Goal: Task Accomplishment & Management: Use online tool/utility

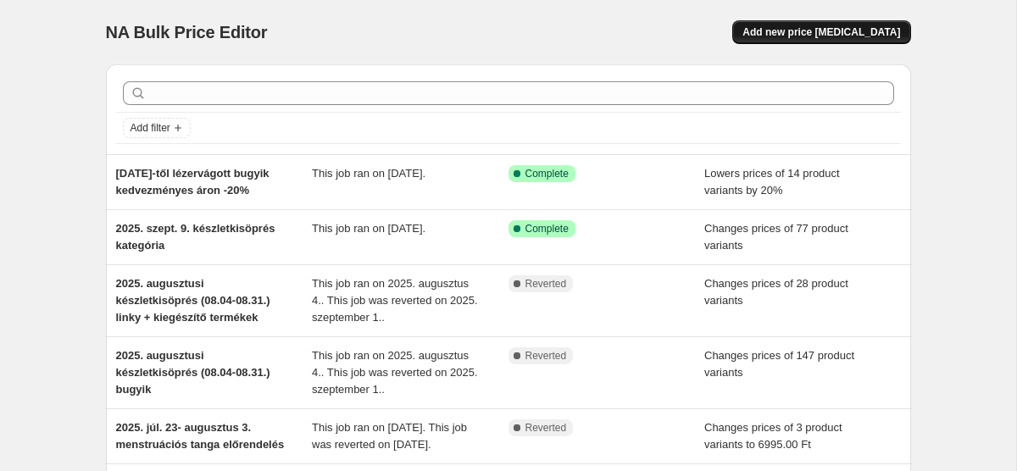
click at [826, 40] on button "Add new price [MEDICAL_DATA]" at bounding box center [822, 32] width 178 height 24
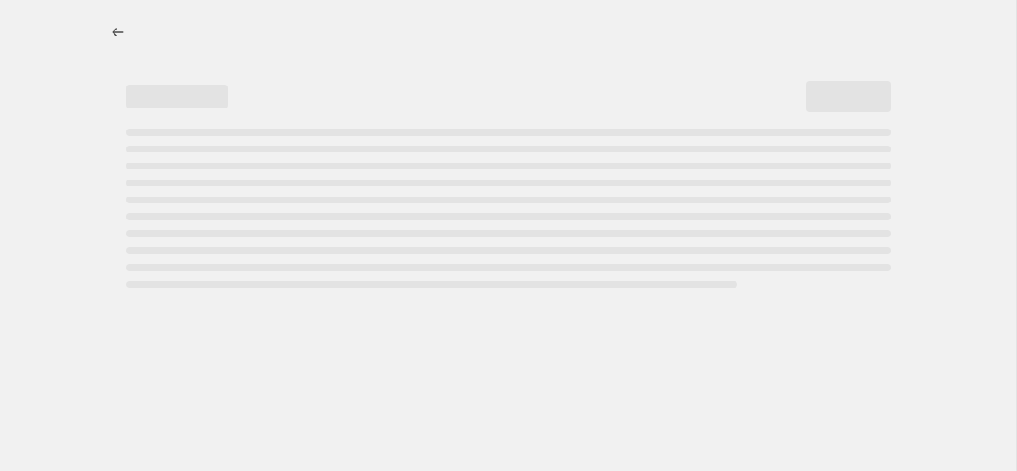
select select "percentage"
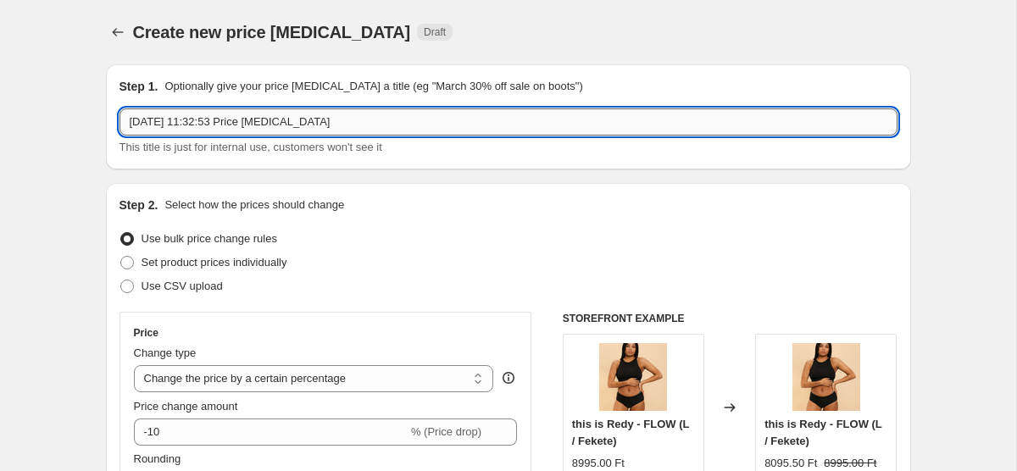
drag, startPoint x: 379, startPoint y: 126, endPoint x: 215, endPoint y: 120, distance: 164.6
click at [215, 120] on input "[DATE] 11:32:53 Price [MEDICAL_DATA]" at bounding box center [509, 122] width 778 height 27
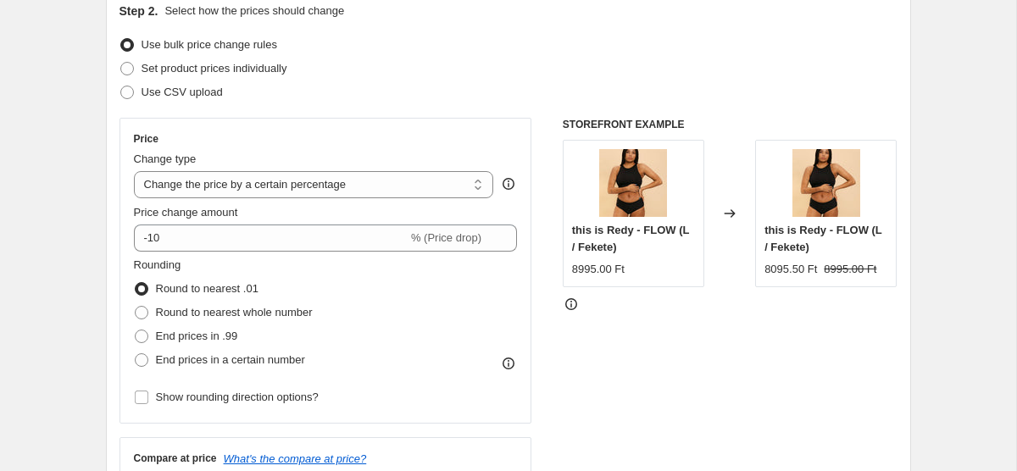
scroll to position [211, 0]
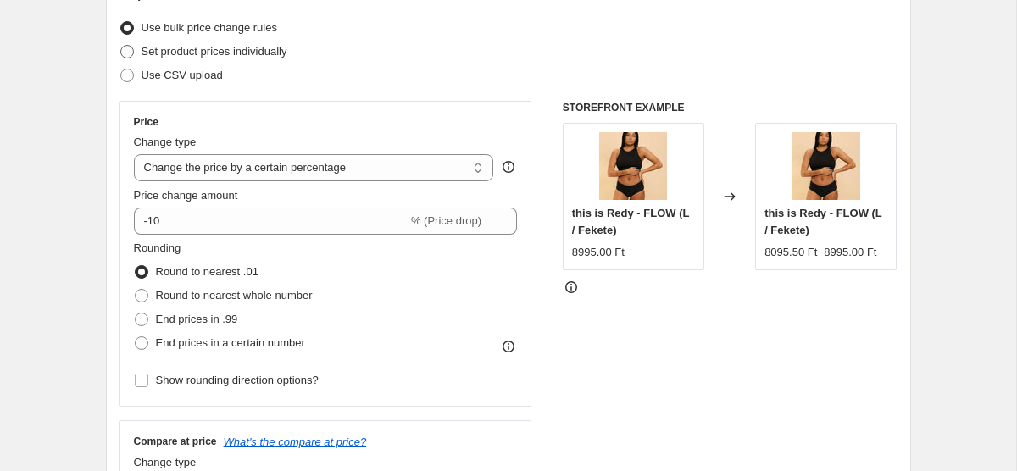
type input "[DATE] készletkisöprésbe bekerült termékek energy, sporty"
click at [237, 47] on span "Set product prices individually" at bounding box center [215, 51] width 146 height 13
click at [121, 46] on input "Set product prices individually" at bounding box center [120, 45] width 1 height 1
radio input "true"
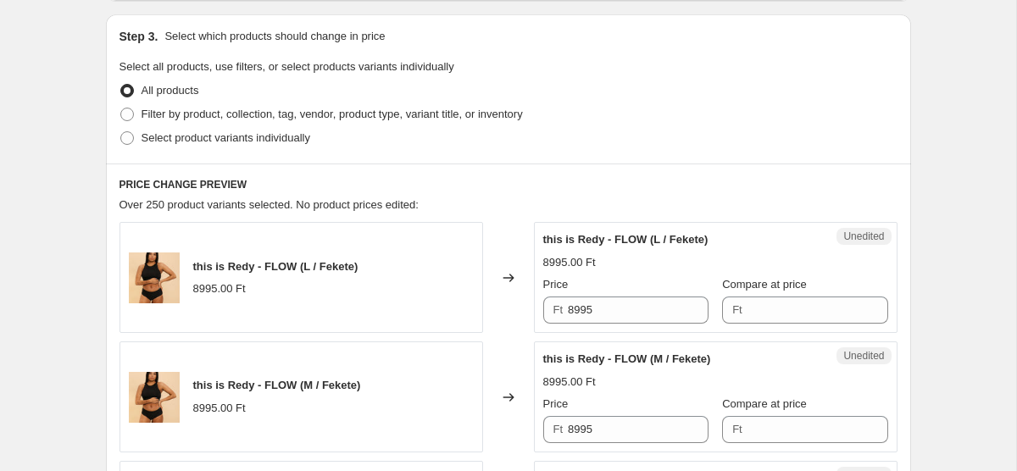
scroll to position [394, 0]
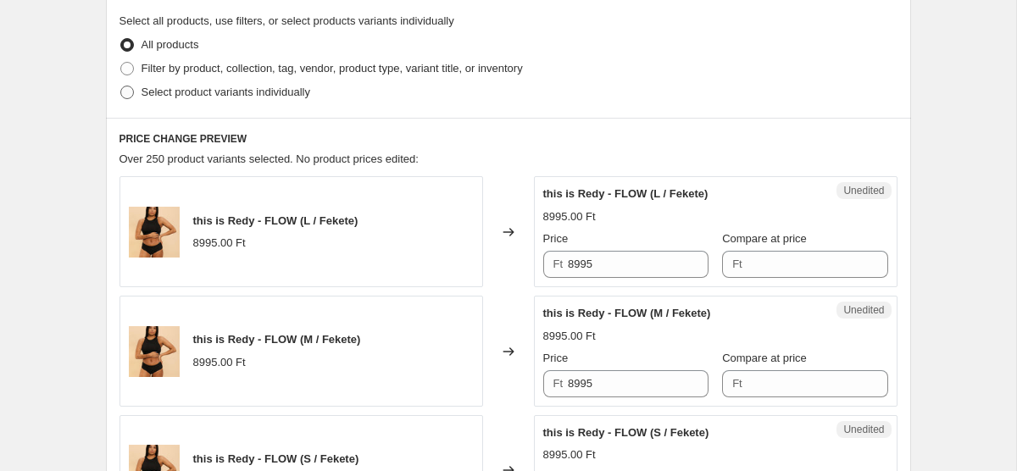
click at [207, 98] on span "Select product variants individually" at bounding box center [226, 92] width 169 height 13
click at [121, 86] on input "Select product variants individually" at bounding box center [120, 86] width 1 height 1
radio input "true"
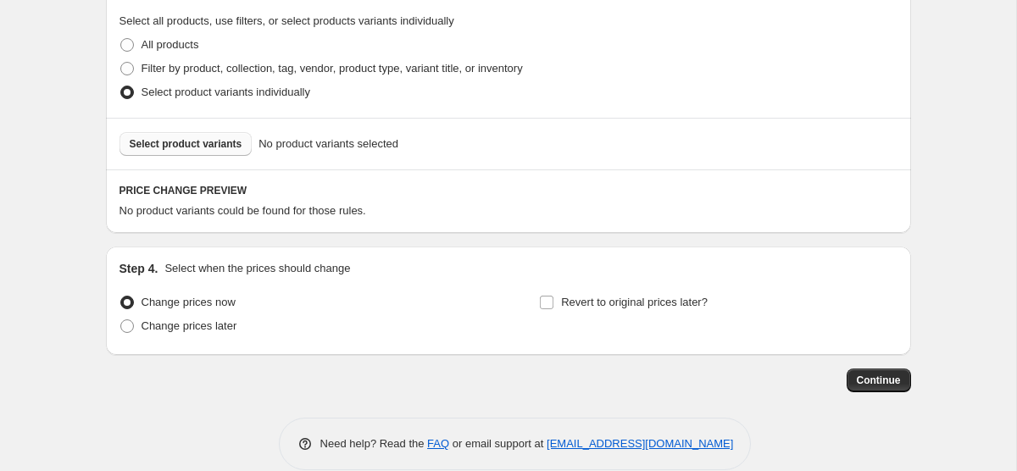
click at [201, 147] on span "Select product variants" at bounding box center [186, 144] width 113 height 14
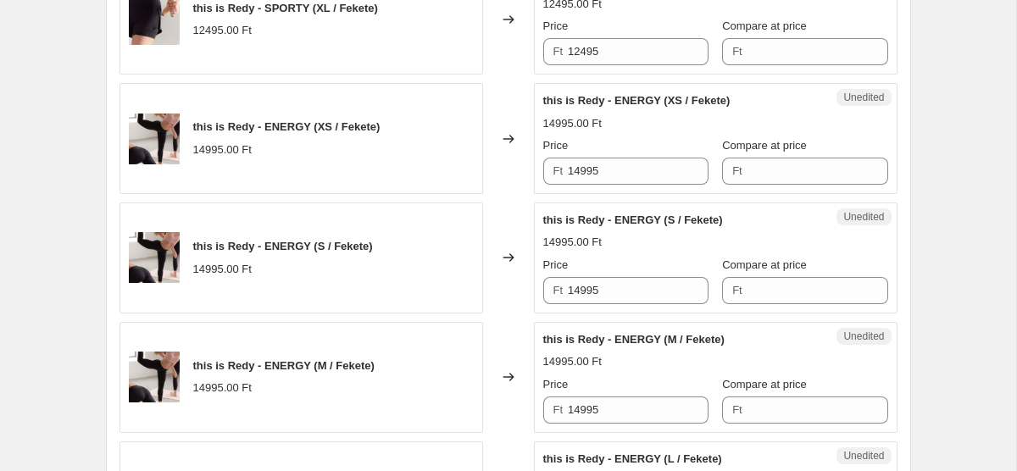
scroll to position [1151, 0]
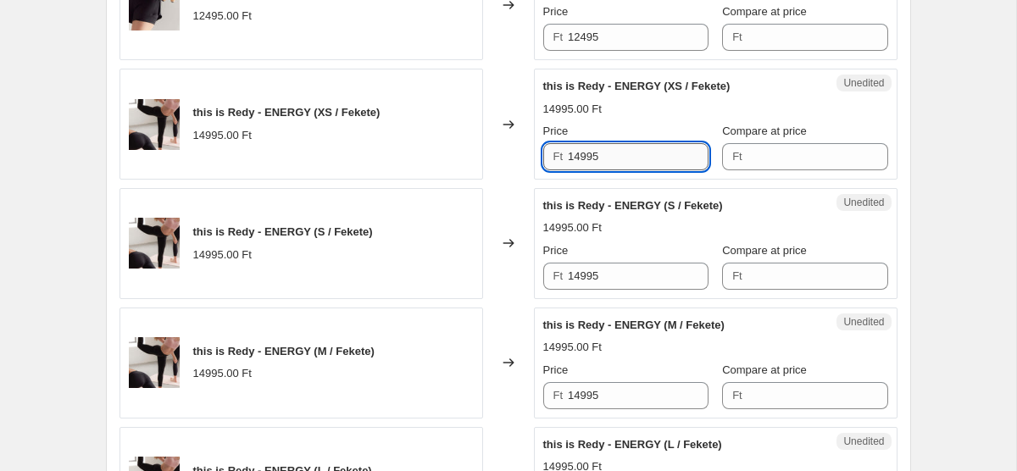
click at [653, 157] on input "14995" at bounding box center [638, 156] width 141 height 27
paste input "5 998"
click at [583, 157] on input "5 998" at bounding box center [638, 156] width 141 height 27
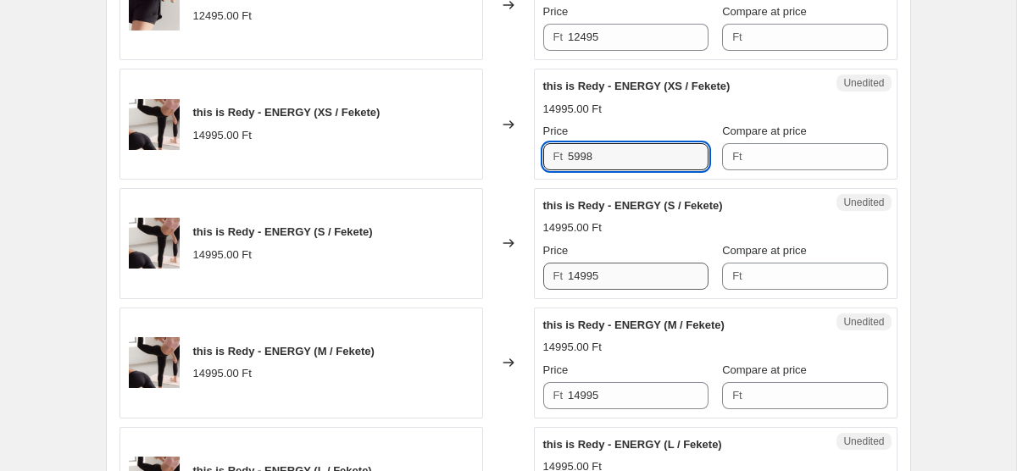
type input "5998"
click at [575, 272] on input "14995" at bounding box center [638, 276] width 141 height 27
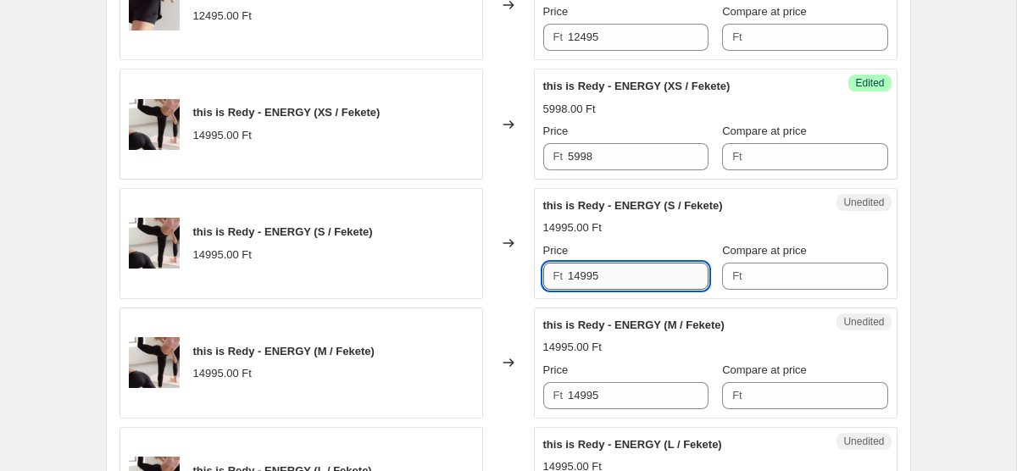
click at [575, 272] on input "14995" at bounding box center [638, 276] width 141 height 27
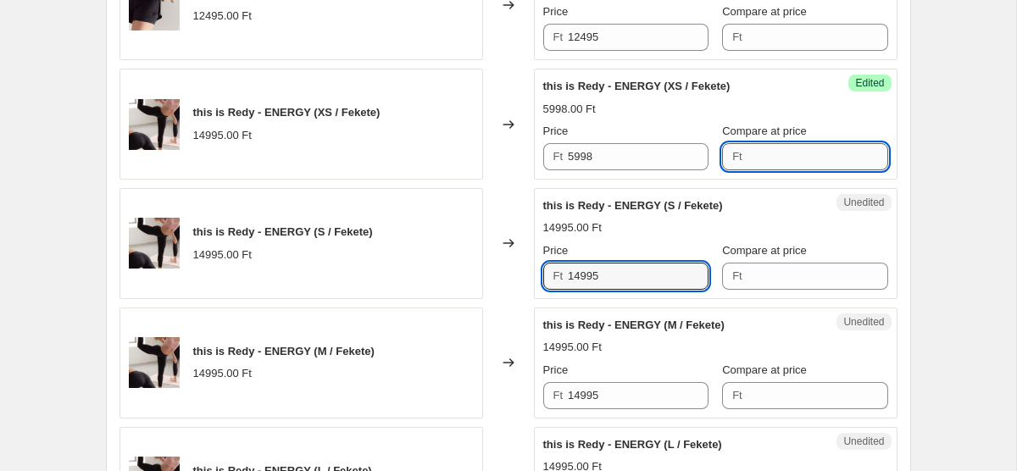
click at [780, 158] on input "Compare at price" at bounding box center [818, 156] width 141 height 27
paste input "14995"
type input "14995"
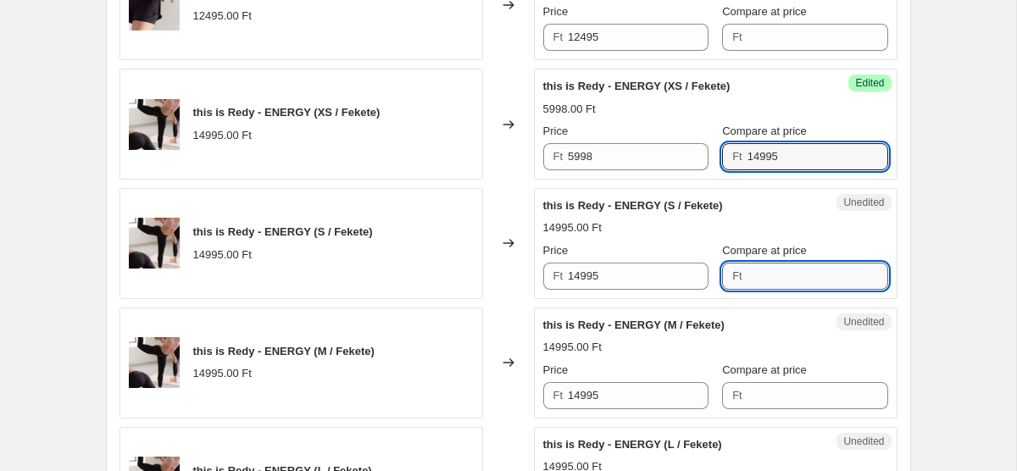
click at [771, 284] on input "Compare at price" at bounding box center [818, 276] width 141 height 27
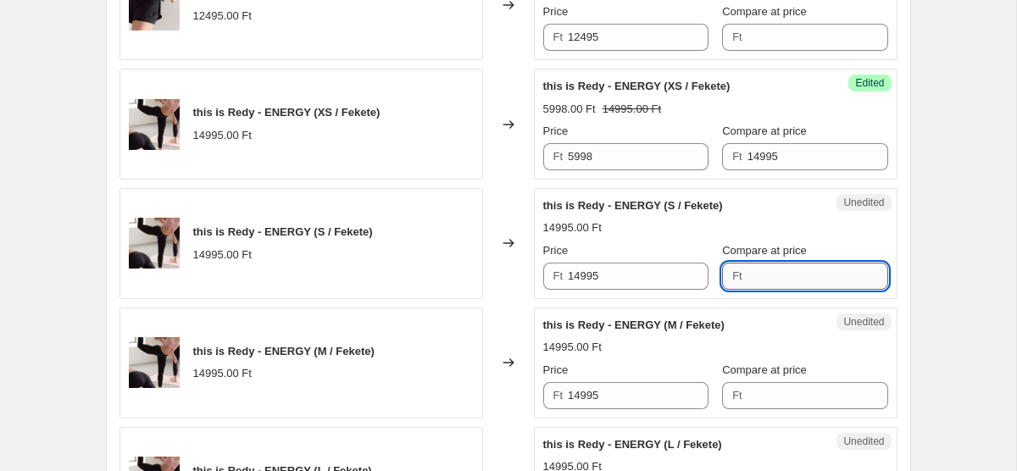
paste input "14995"
type input "14995"
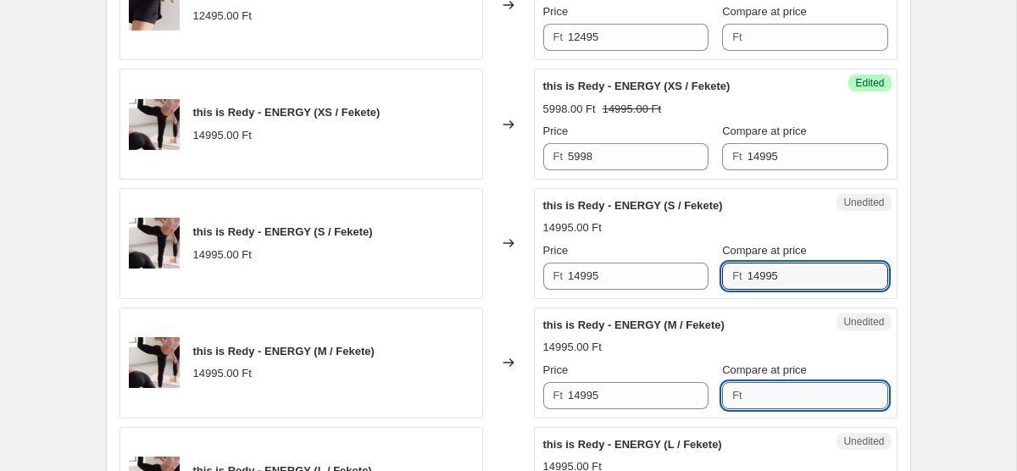
click at [754, 409] on input "Compare at price" at bounding box center [818, 395] width 141 height 27
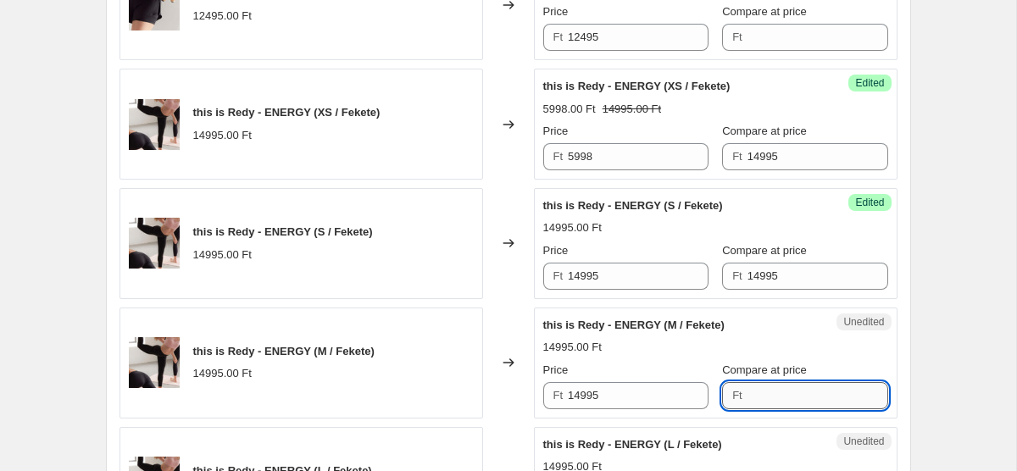
paste input "14995"
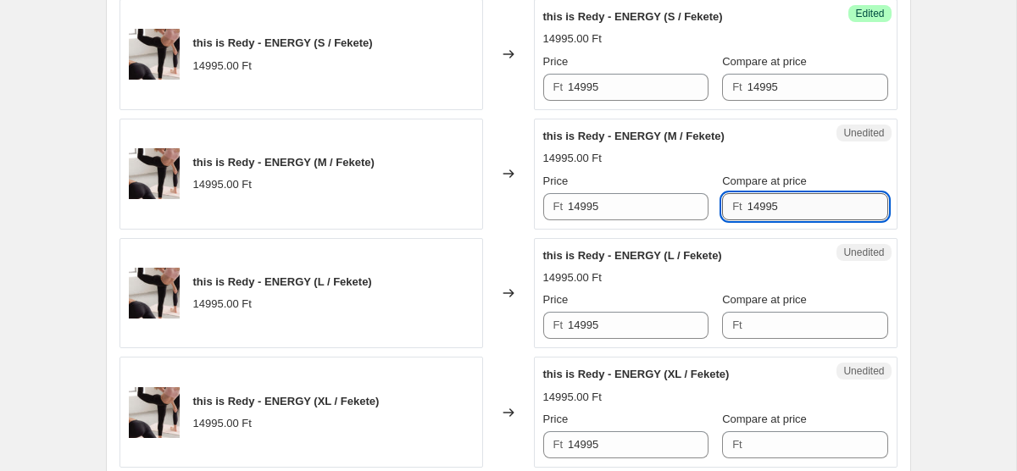
scroll to position [1339, 0]
type input "14995"
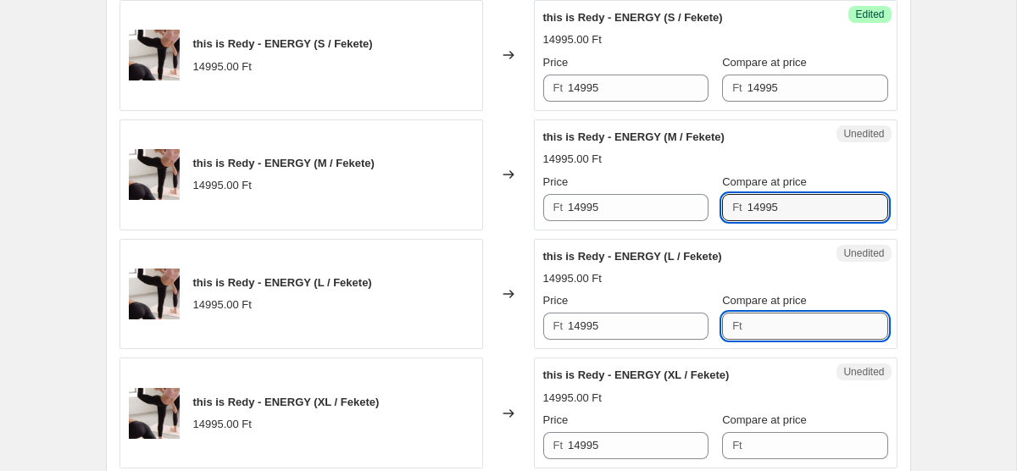
click at [759, 326] on input "Compare at price" at bounding box center [818, 326] width 141 height 27
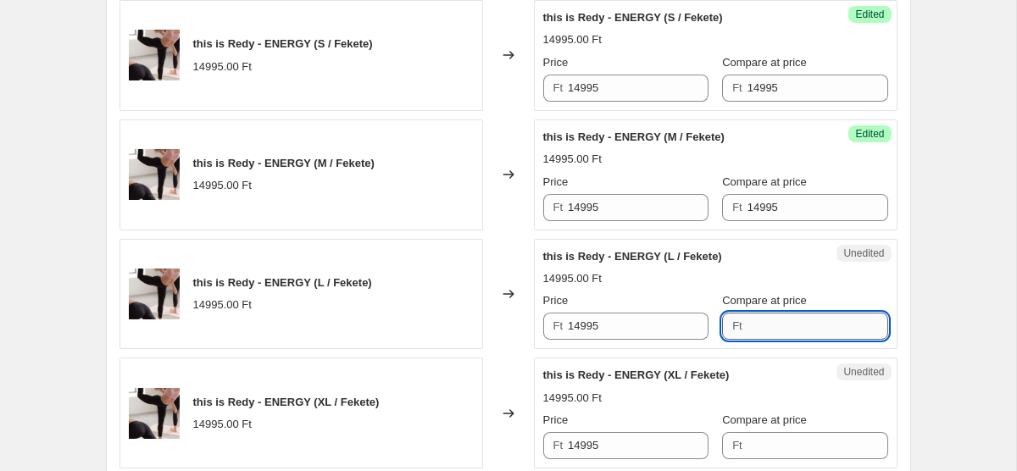
paste input "14995"
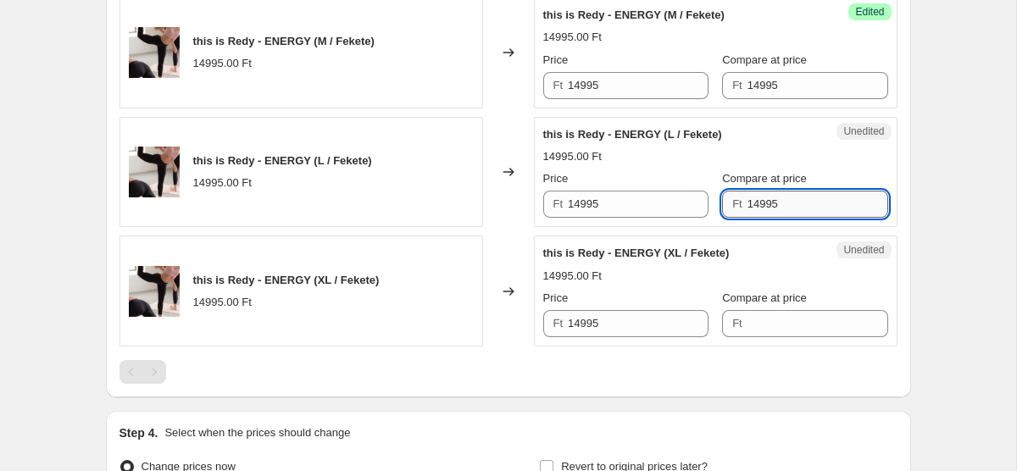
scroll to position [1472, 0]
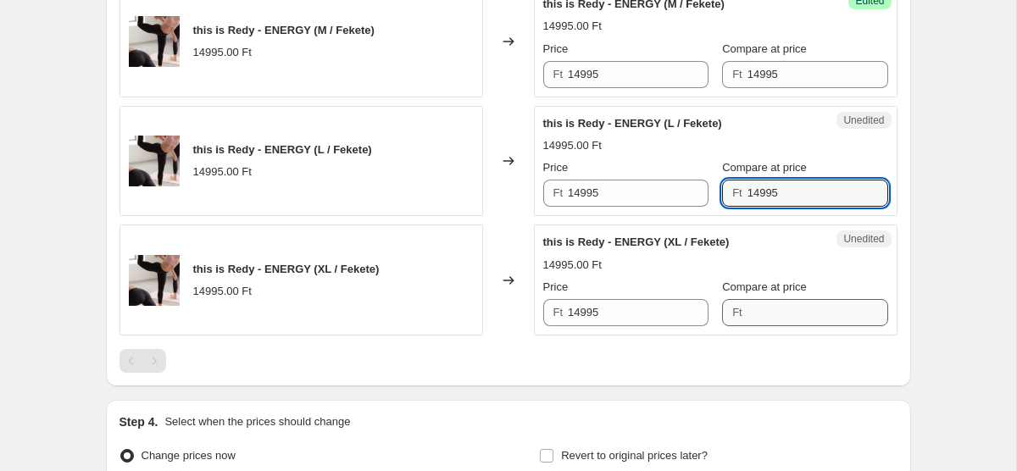
type input "14995"
click at [752, 309] on input "Compare at price" at bounding box center [818, 312] width 141 height 27
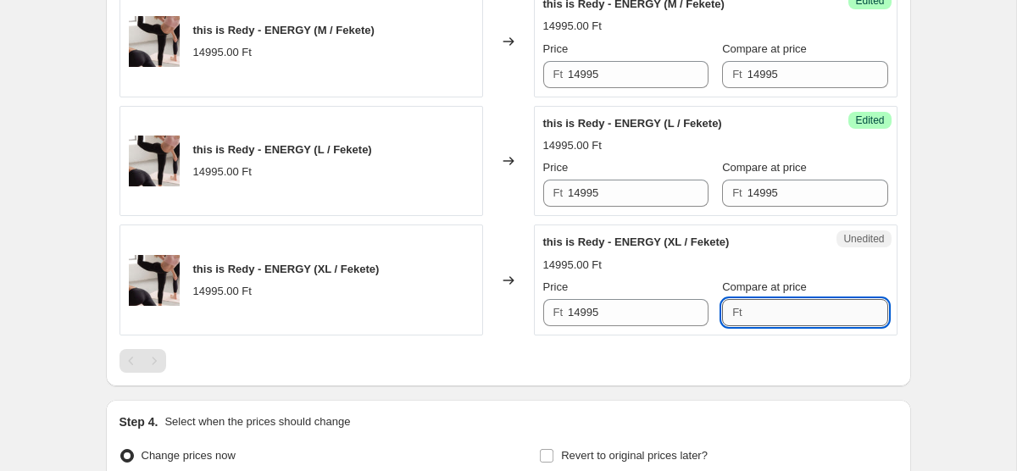
paste input "14995"
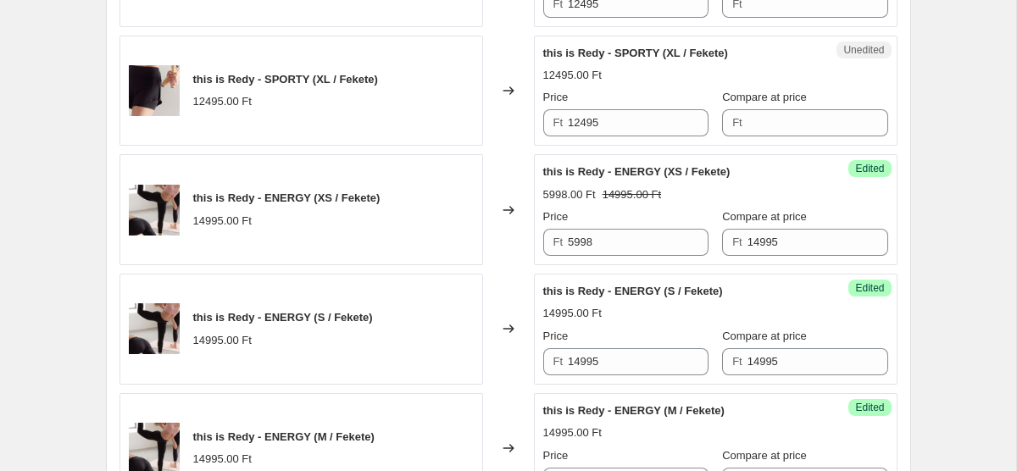
scroll to position [1067, 0]
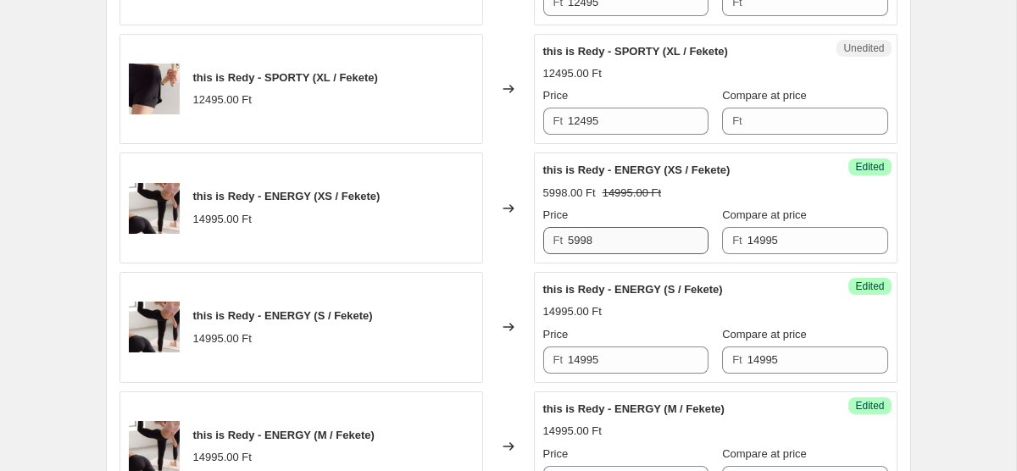
type input "14995"
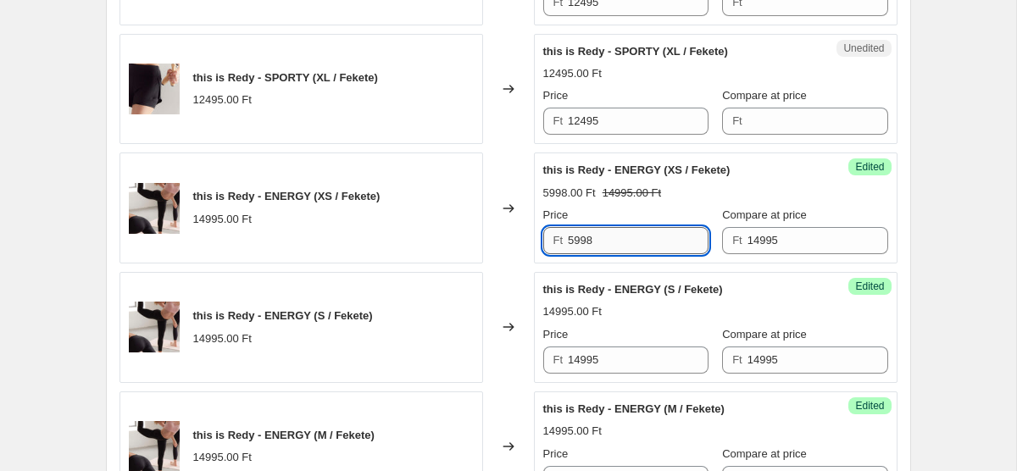
click at [575, 248] on input "5998" at bounding box center [638, 240] width 141 height 27
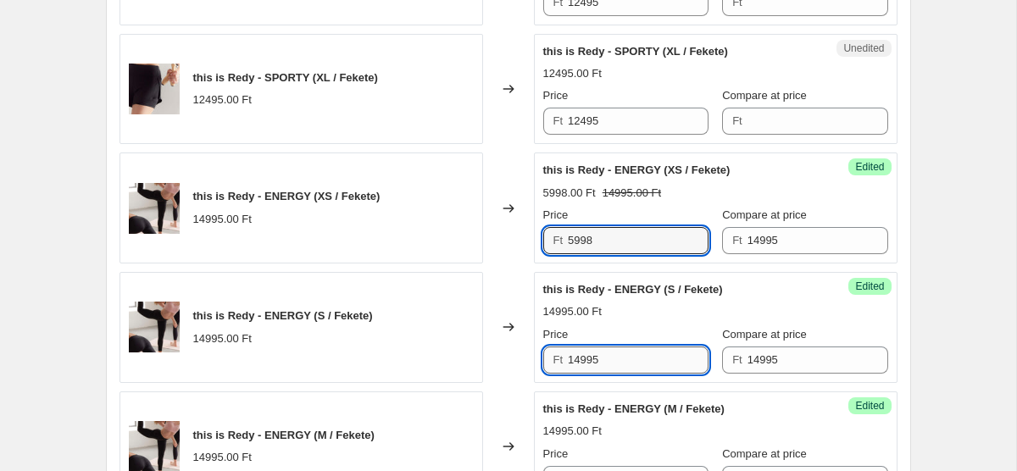
click at [606, 357] on input "14995" at bounding box center [638, 360] width 141 height 27
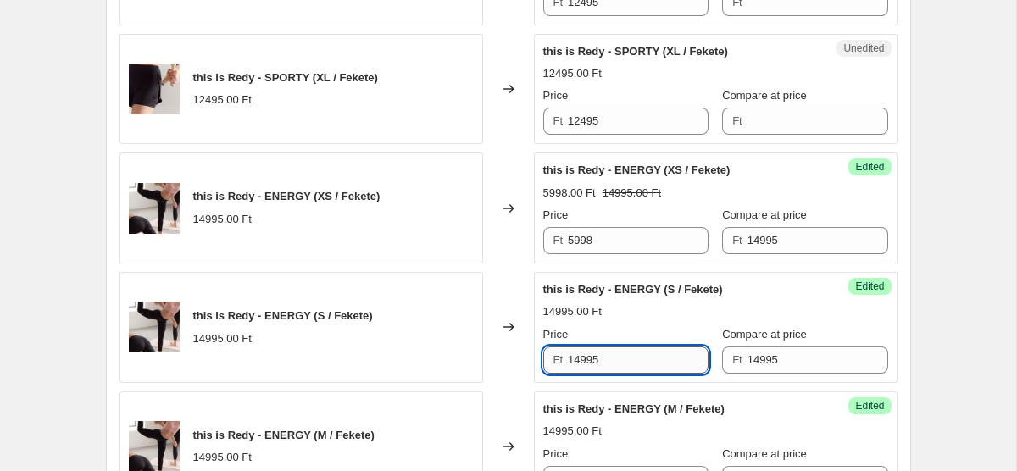
click at [606, 357] on input "14995" at bounding box center [638, 360] width 141 height 27
paste input "5998"
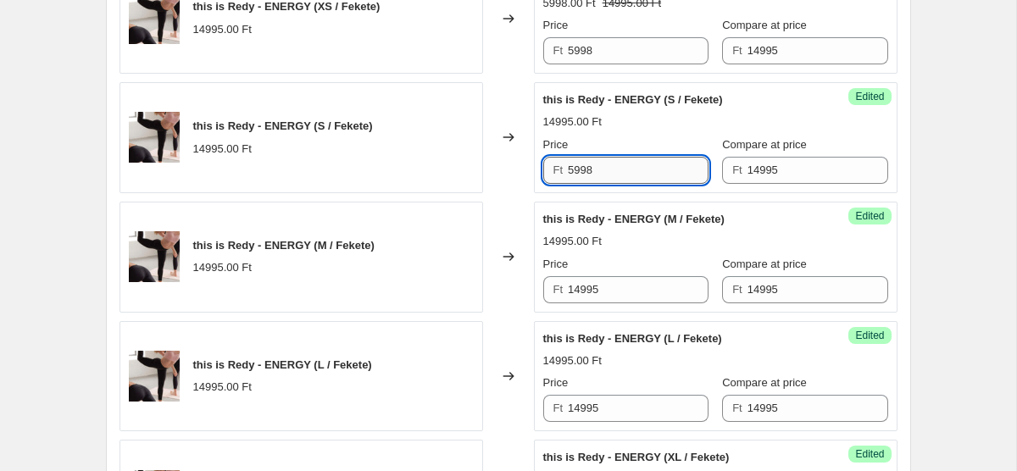
scroll to position [1273, 0]
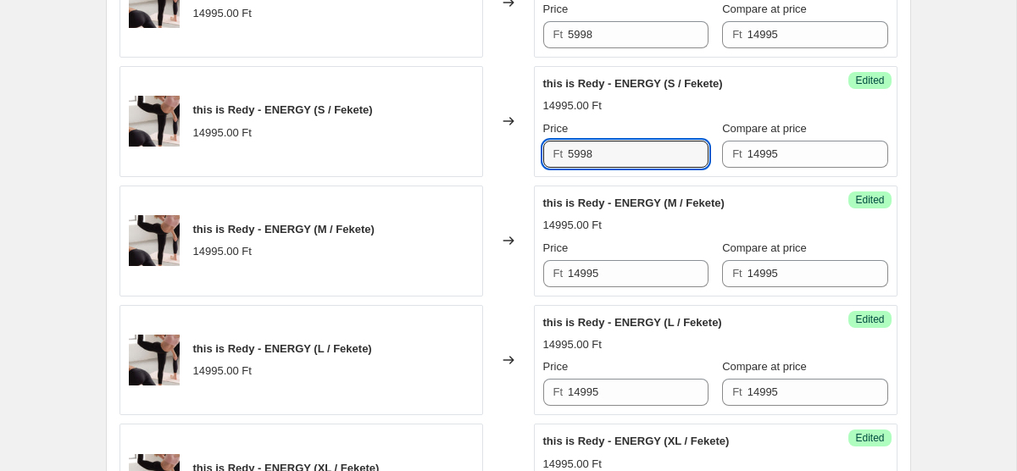
type input "5998"
click at [605, 257] on div "Price Ft 14995" at bounding box center [625, 263] width 165 height 47
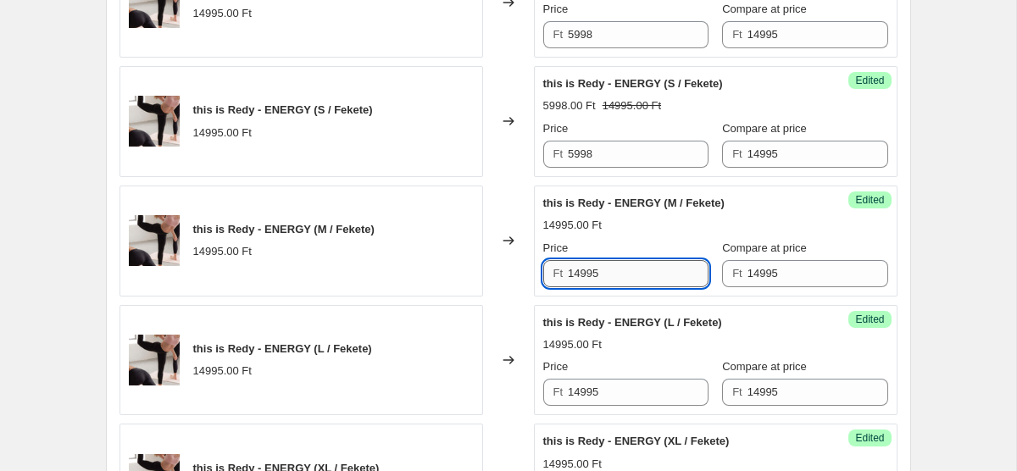
click at [612, 272] on input "14995" at bounding box center [638, 273] width 141 height 27
paste input "5998"
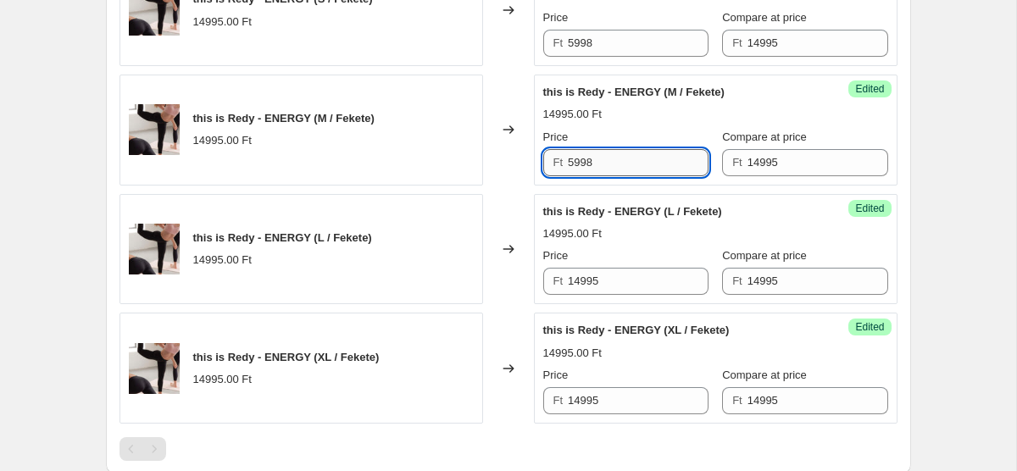
scroll to position [1405, 0]
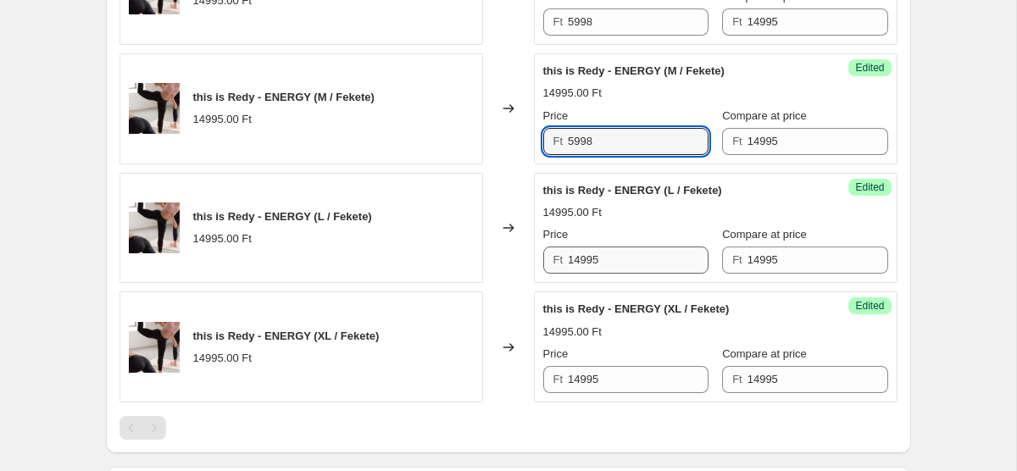
type input "5998"
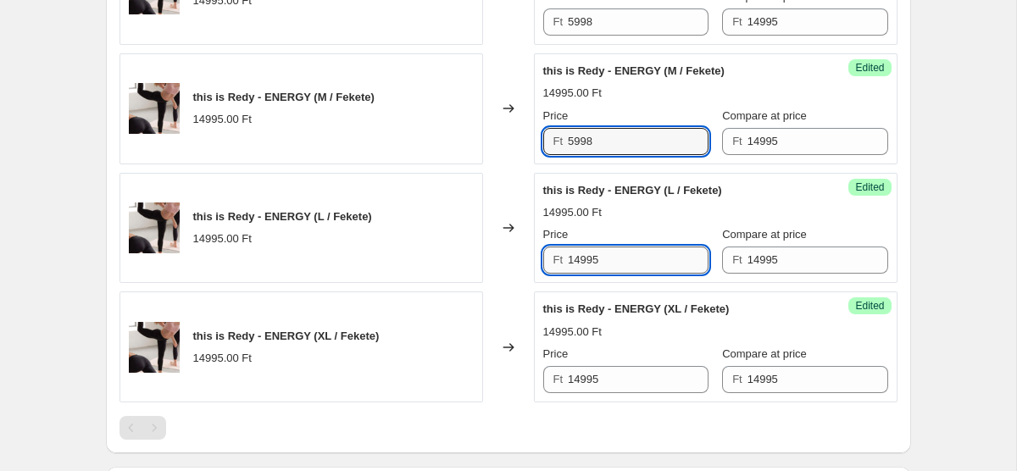
click at [603, 259] on input "14995" at bounding box center [638, 260] width 141 height 27
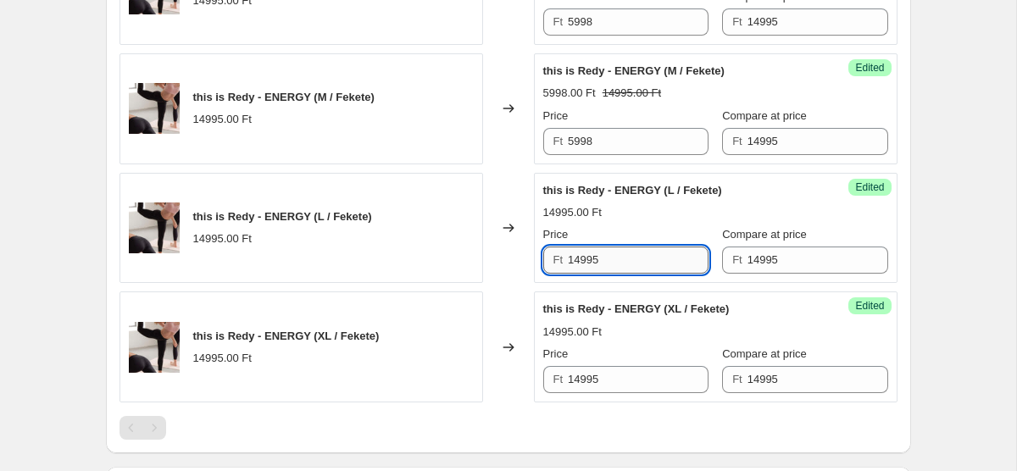
click at [603, 259] on input "14995" at bounding box center [638, 260] width 141 height 27
paste input "5998"
type input "5998"
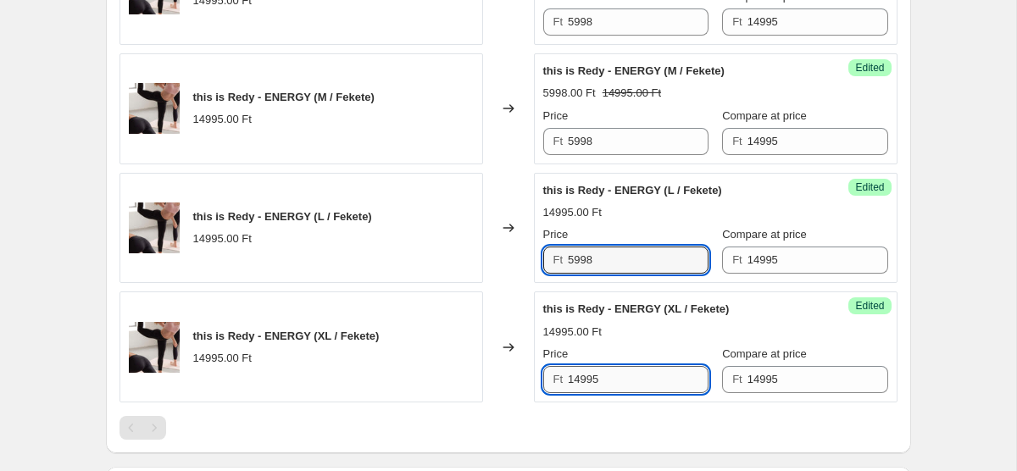
click at [612, 380] on input "14995" at bounding box center [638, 379] width 141 height 27
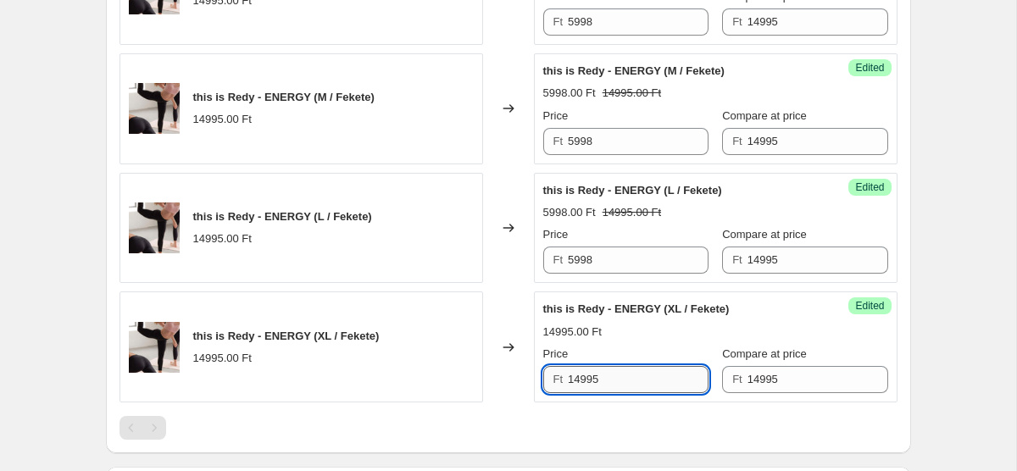
paste input "5998"
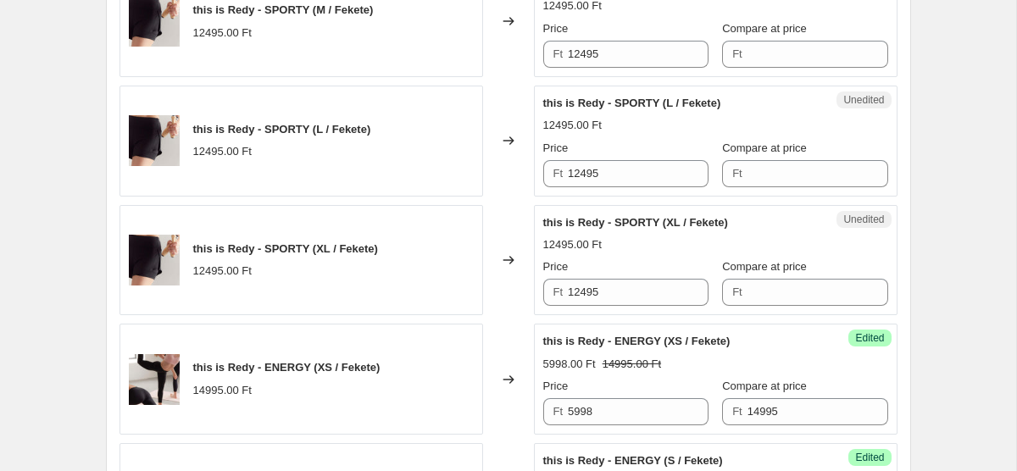
scroll to position [886, 0]
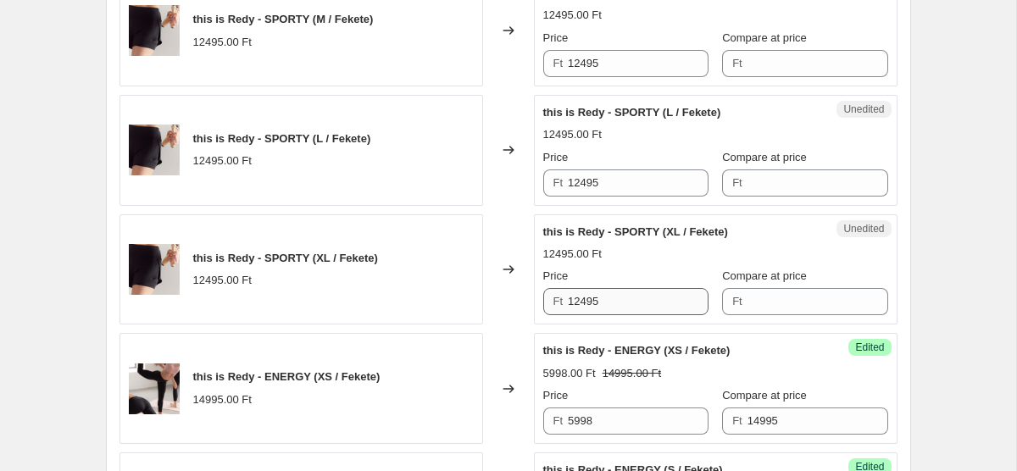
type input "5998"
click at [587, 306] on input "12495" at bounding box center [638, 301] width 141 height 27
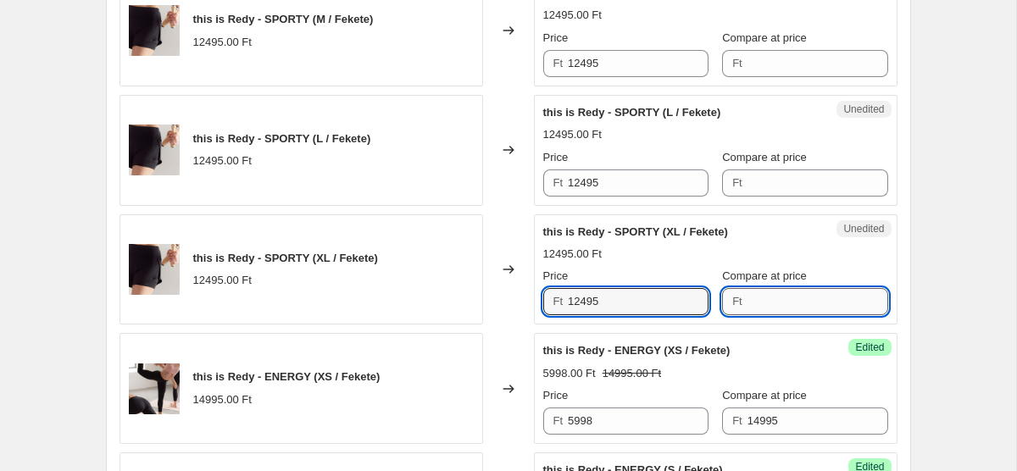
click at [749, 307] on input "Compare at price" at bounding box center [818, 301] width 141 height 27
paste input "12495"
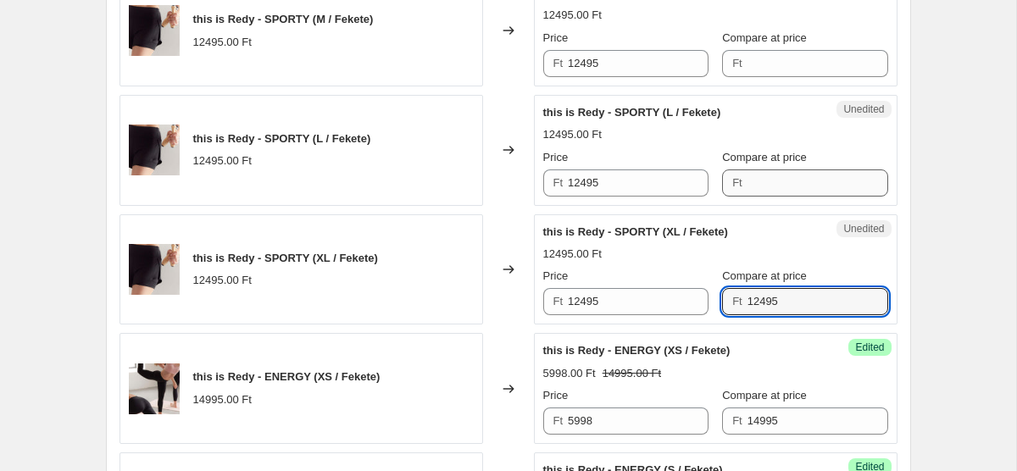
type input "12495"
click at [772, 186] on input "Compare at price" at bounding box center [818, 183] width 141 height 27
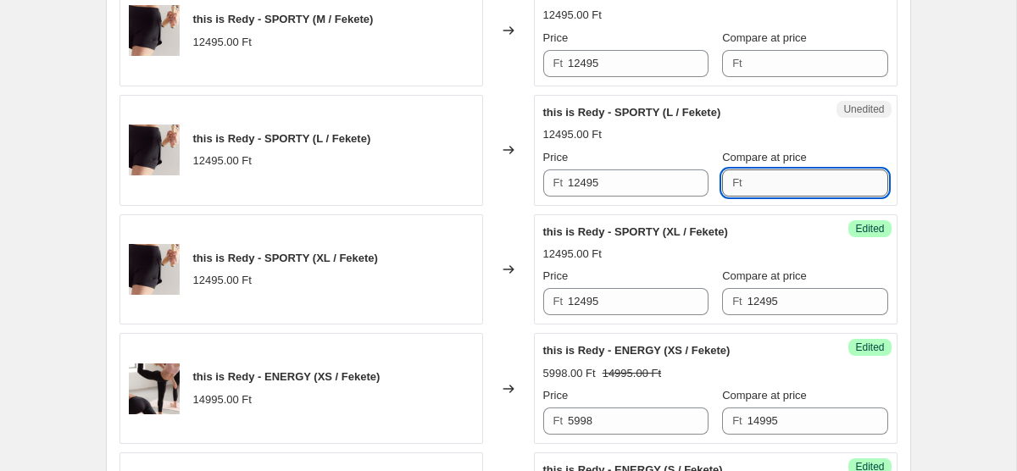
paste input "12495"
type input "12495"
click at [766, 66] on input "Compare at price" at bounding box center [818, 63] width 141 height 27
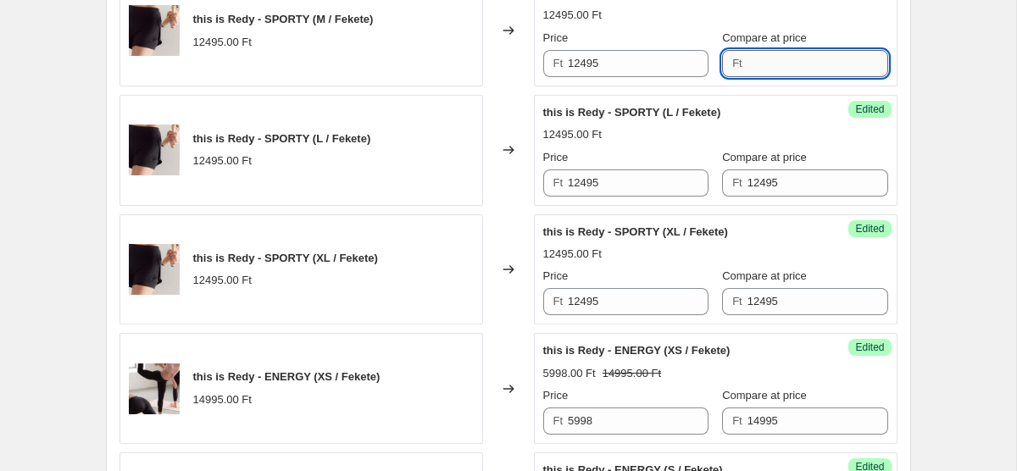
paste input "12495"
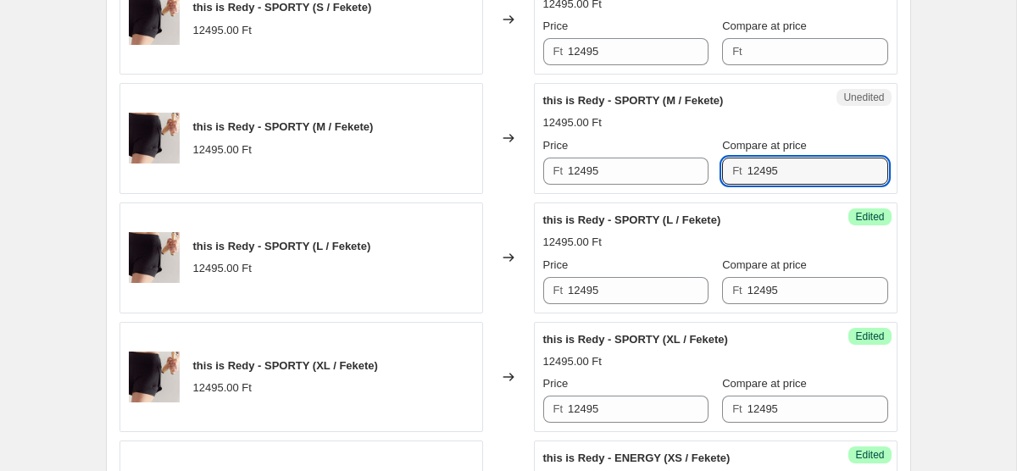
scroll to position [751, 0]
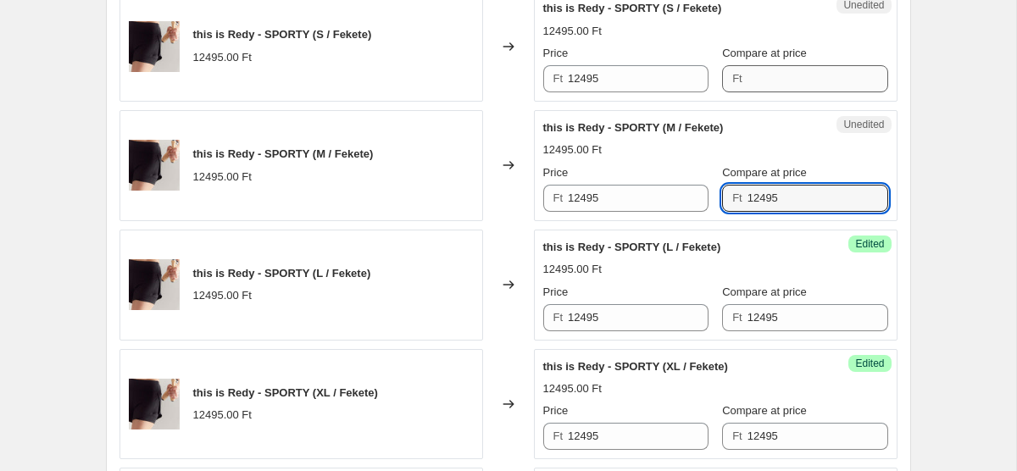
type input "12495"
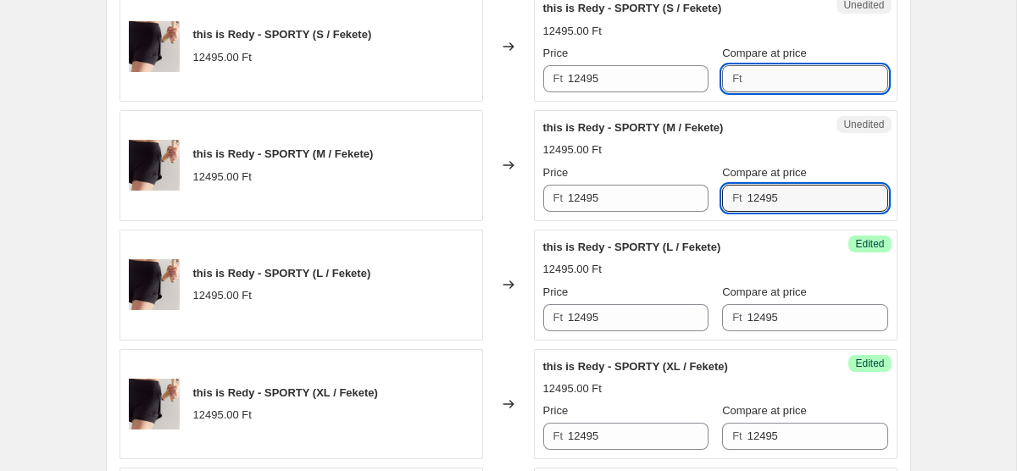
click at [757, 81] on input "Compare at price" at bounding box center [818, 78] width 141 height 27
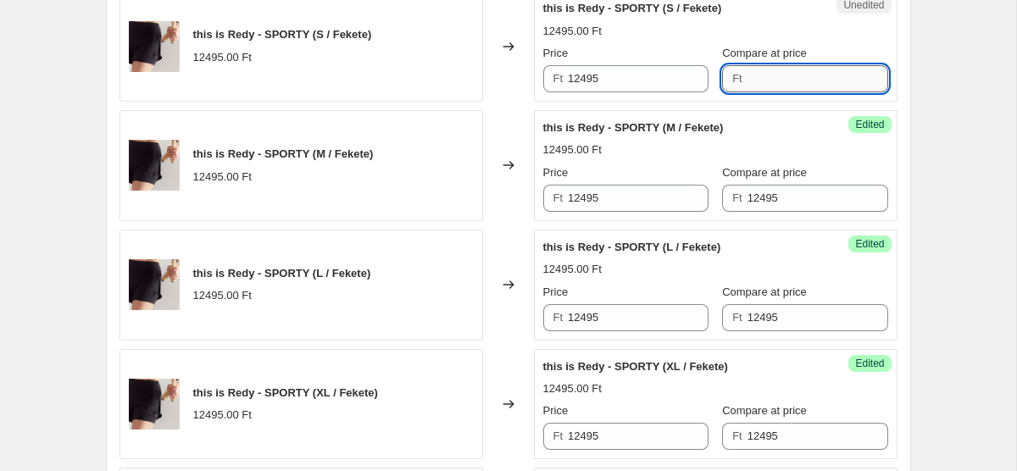
paste input "12495"
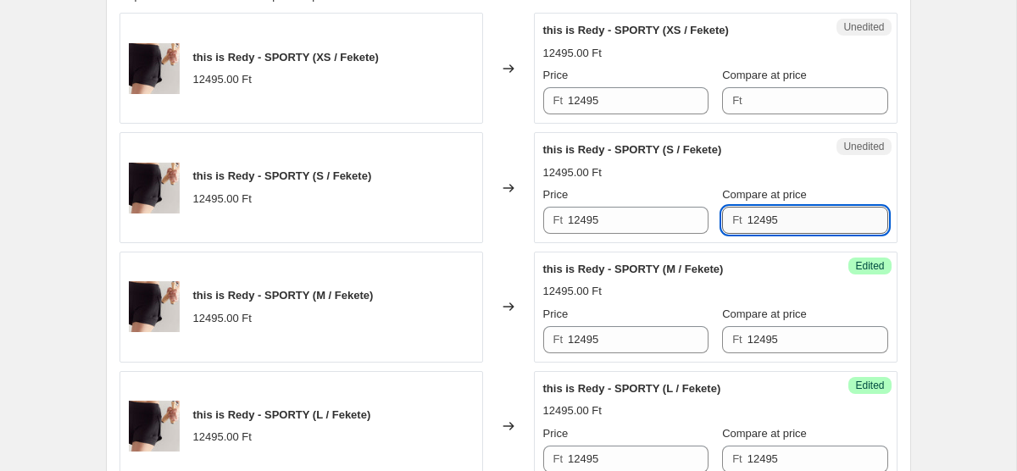
scroll to position [606, 0]
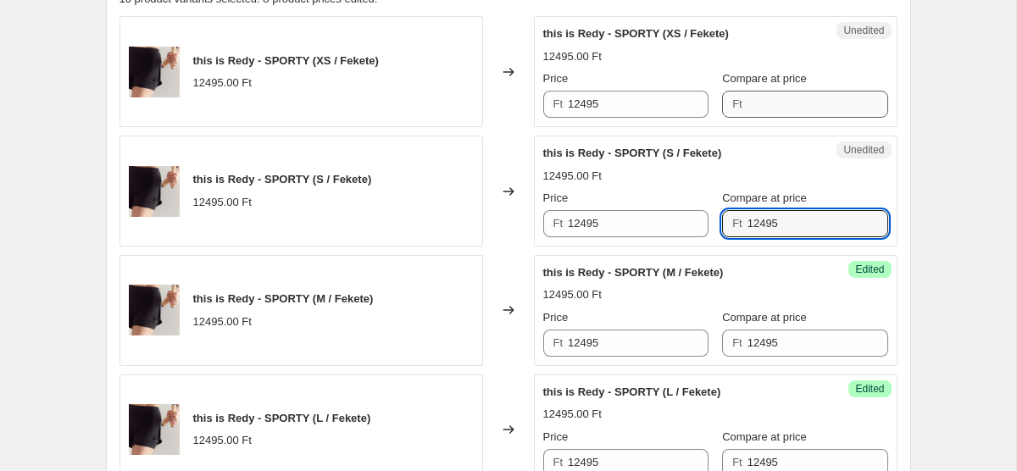
type input "12495"
click at [759, 103] on input "Compare at price" at bounding box center [818, 104] width 141 height 27
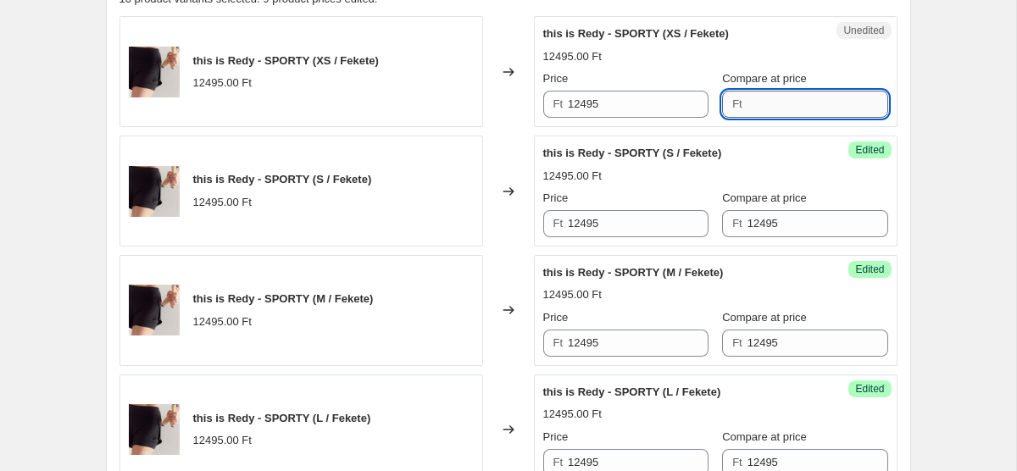
paste input "12495"
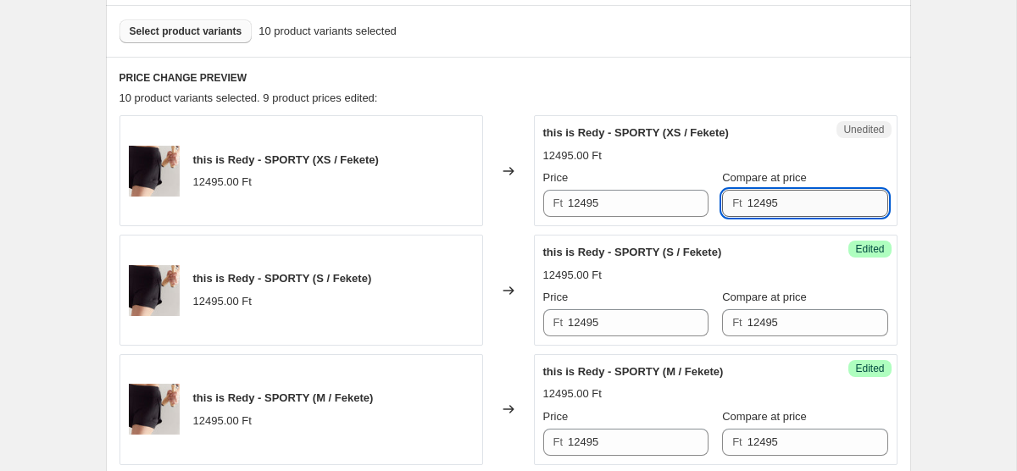
scroll to position [500, 0]
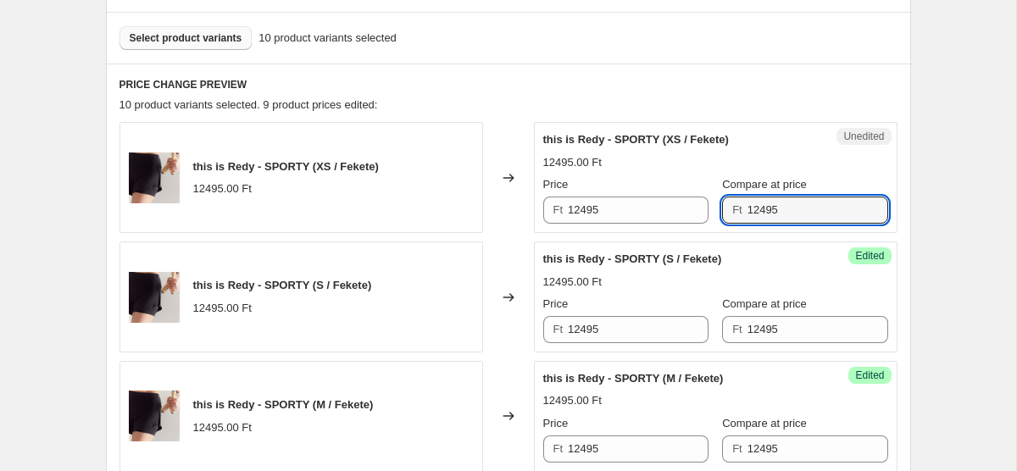
type input "12495"
click at [563, 192] on label "Price" at bounding box center [555, 184] width 25 height 17
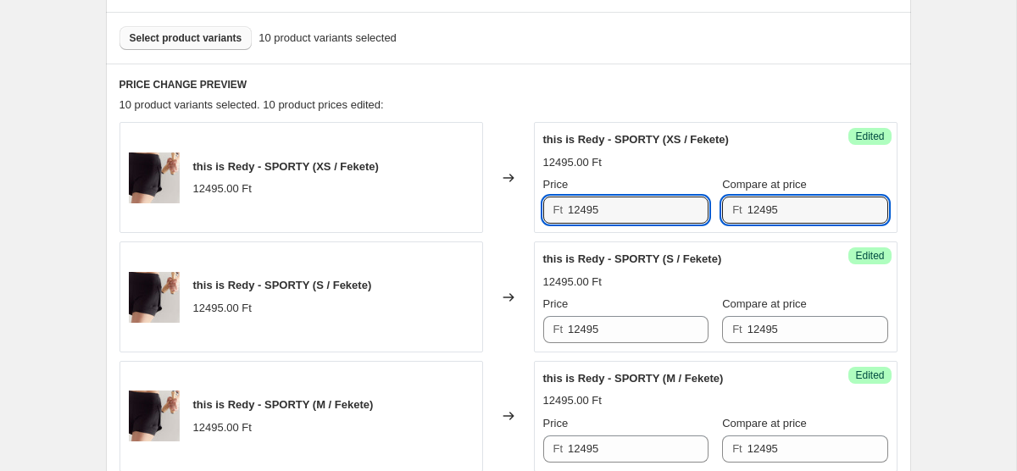
click at [568, 197] on input "12495" at bounding box center [638, 210] width 141 height 27
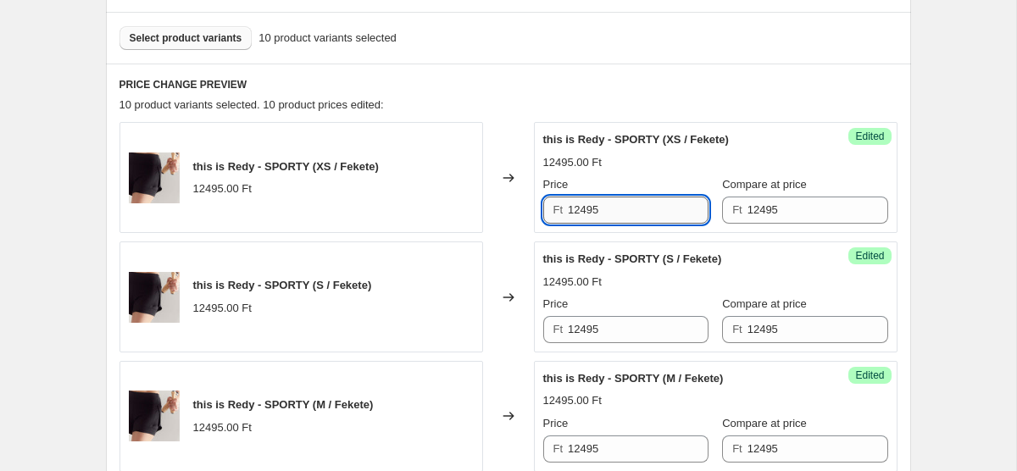
click at [576, 203] on input "12495" at bounding box center [638, 210] width 141 height 27
paste input "4 998"
click at [581, 211] on input "4 998" at bounding box center [638, 210] width 141 height 27
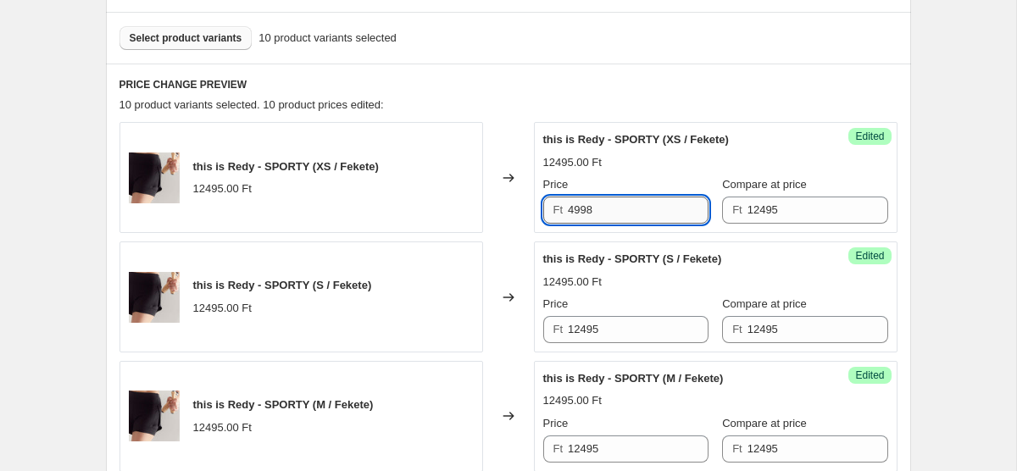
click at [587, 206] on input "4998" at bounding box center [638, 210] width 141 height 27
type input "4998"
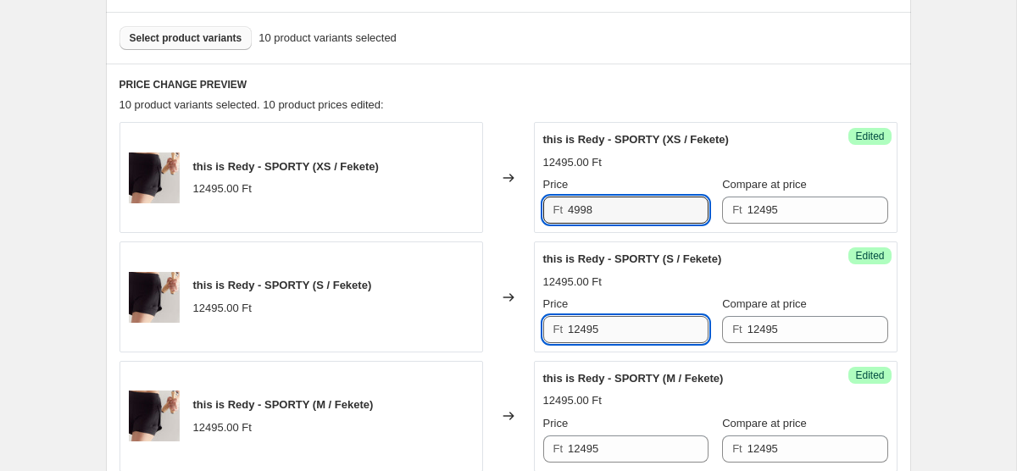
click at [609, 331] on input "12495" at bounding box center [638, 329] width 141 height 27
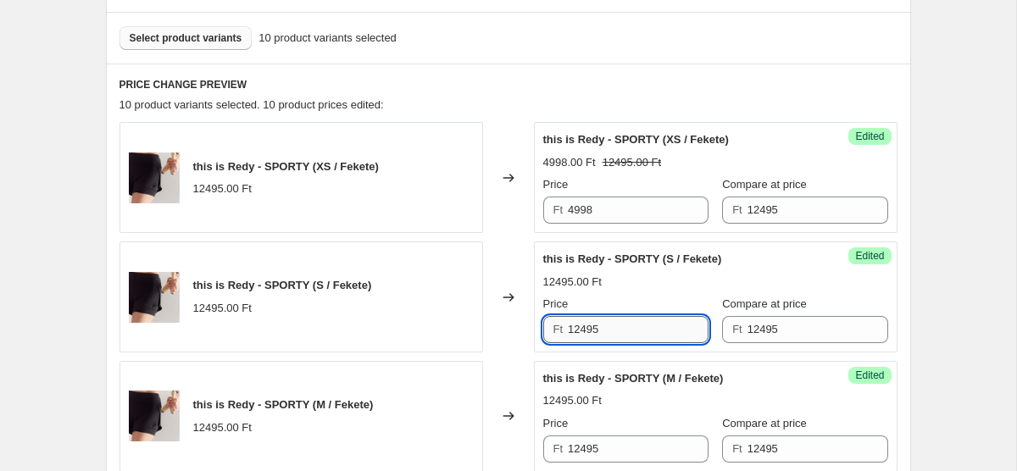
click at [609, 331] on input "12495" at bounding box center [638, 329] width 141 height 27
paste input "4998"
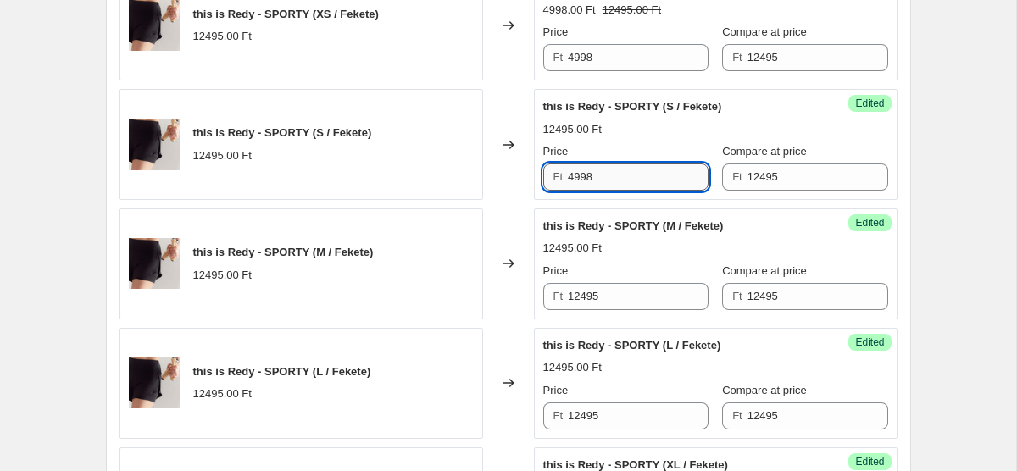
scroll to position [686, 0]
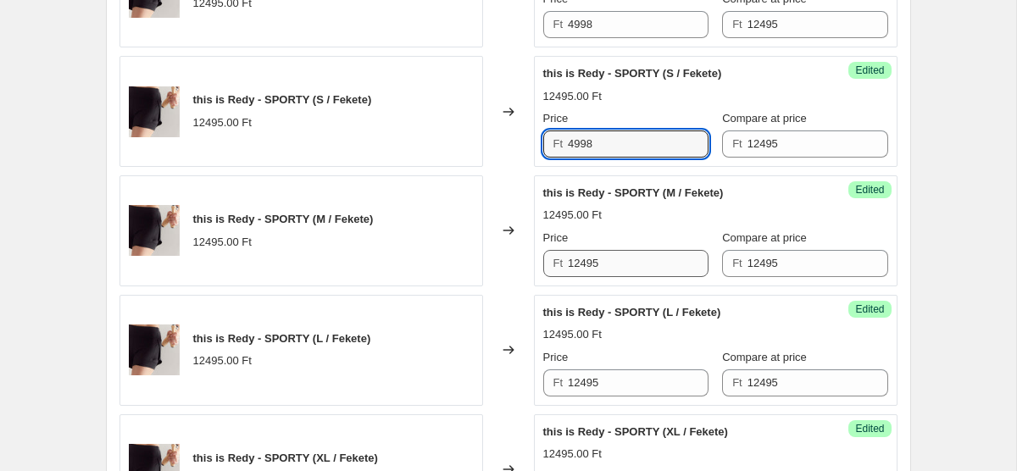
type input "4998"
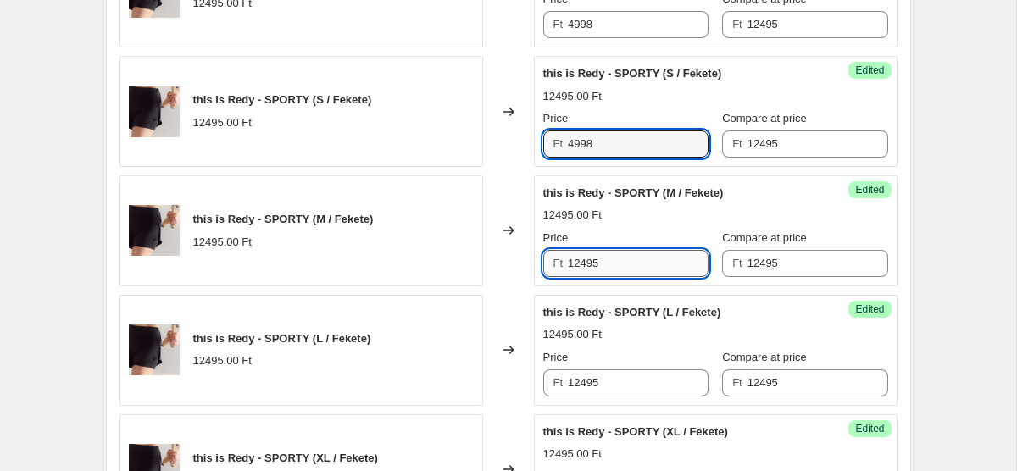
click at [602, 276] on input "12495" at bounding box center [638, 263] width 141 height 27
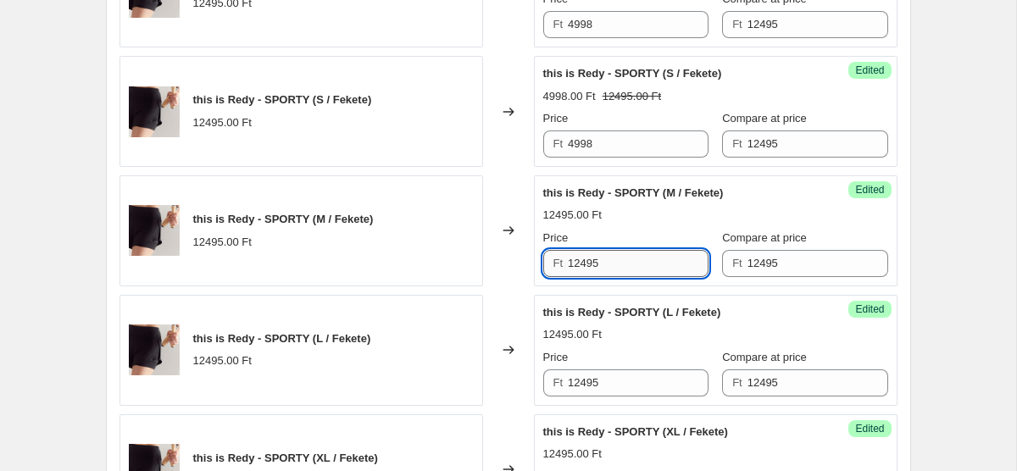
click at [602, 276] on input "12495" at bounding box center [638, 263] width 141 height 27
paste input "4998"
type input "4998"
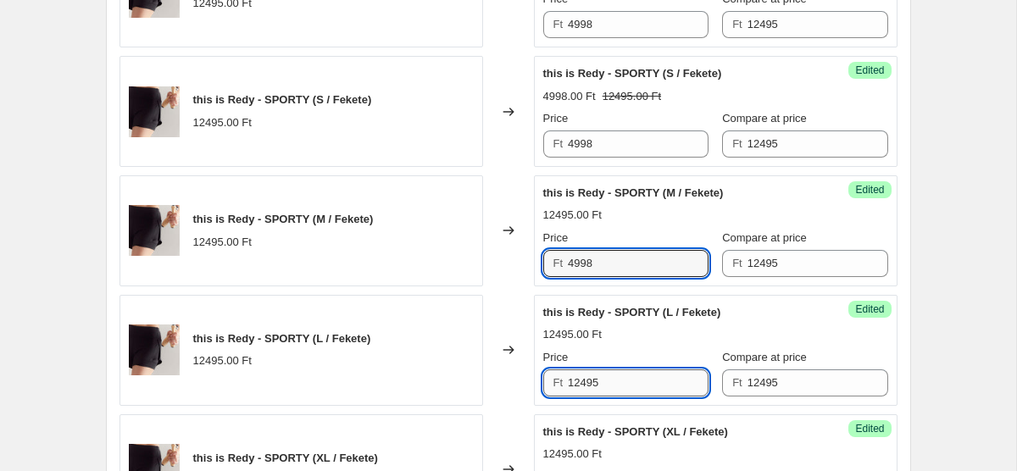
click at [624, 386] on input "12495" at bounding box center [638, 383] width 141 height 27
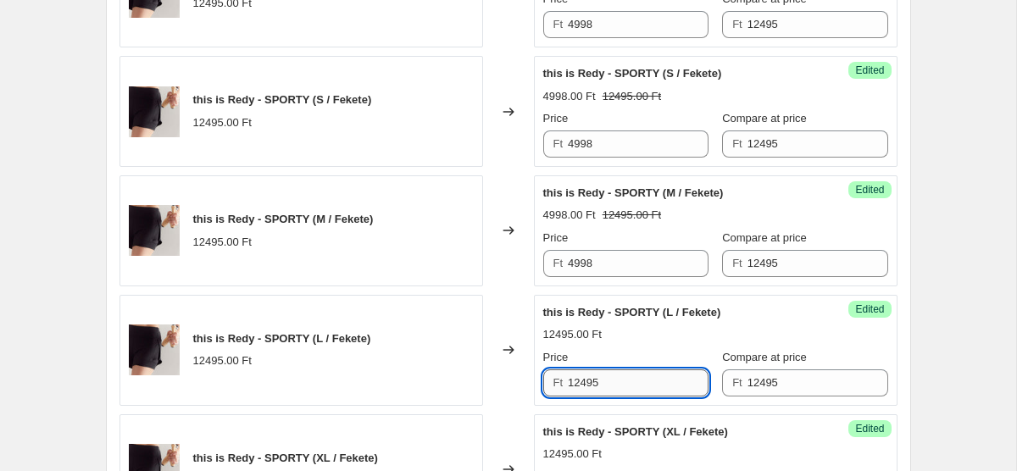
click at [624, 386] on input "12495" at bounding box center [638, 383] width 141 height 27
paste input "4998"
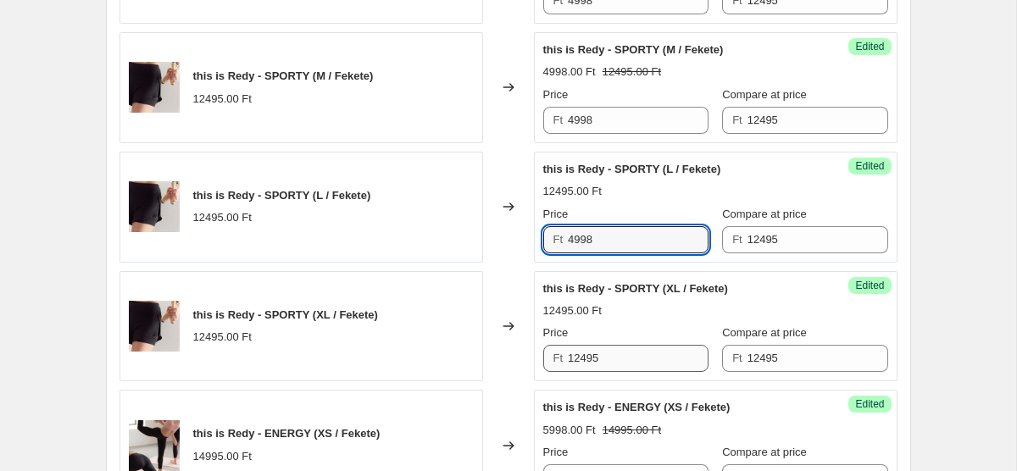
type input "4998"
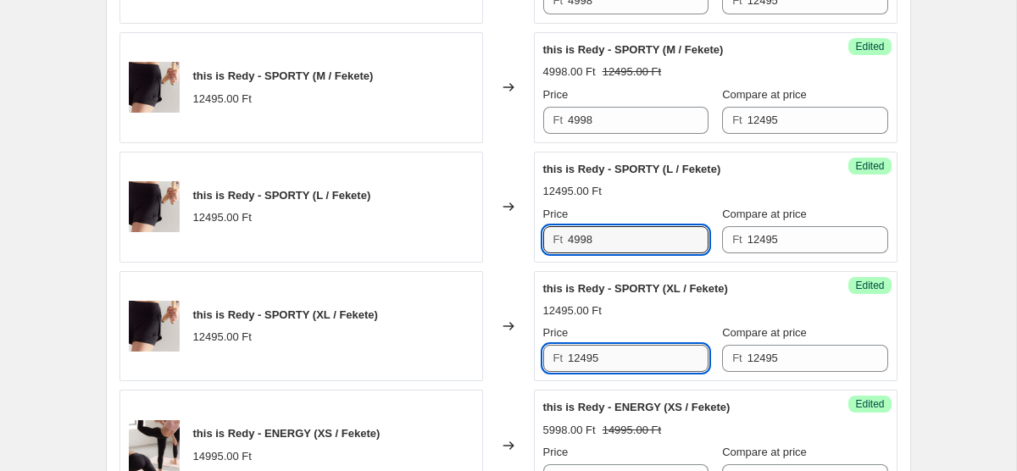
click at [619, 365] on input "12495" at bounding box center [638, 358] width 141 height 27
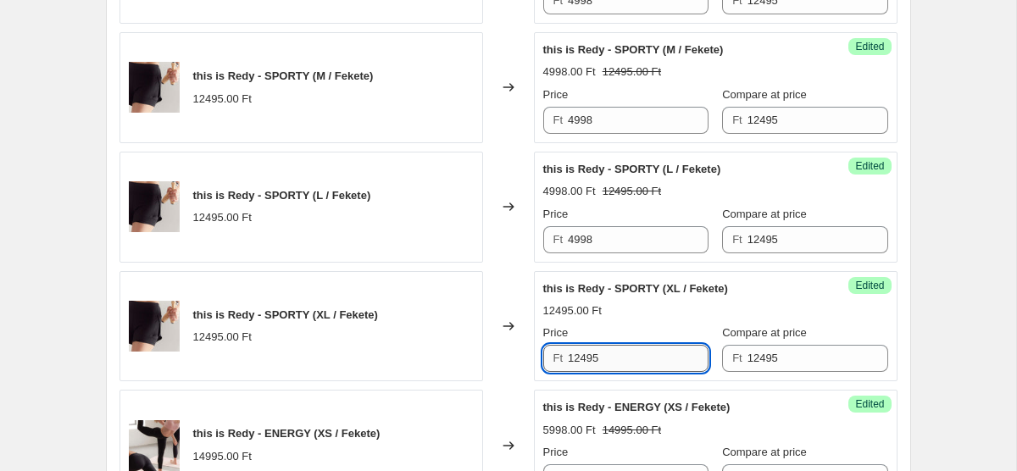
click at [619, 365] on input "12495" at bounding box center [638, 358] width 141 height 27
paste input "4998"
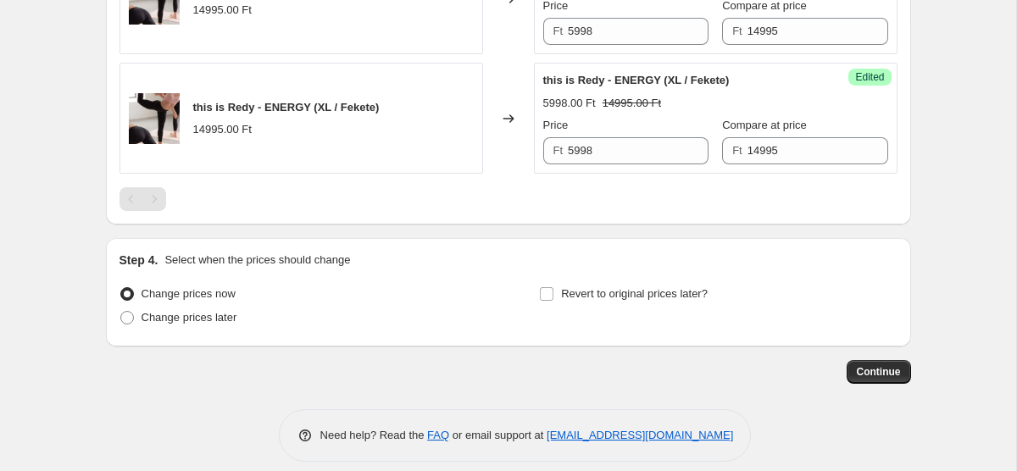
scroll to position [1650, 0]
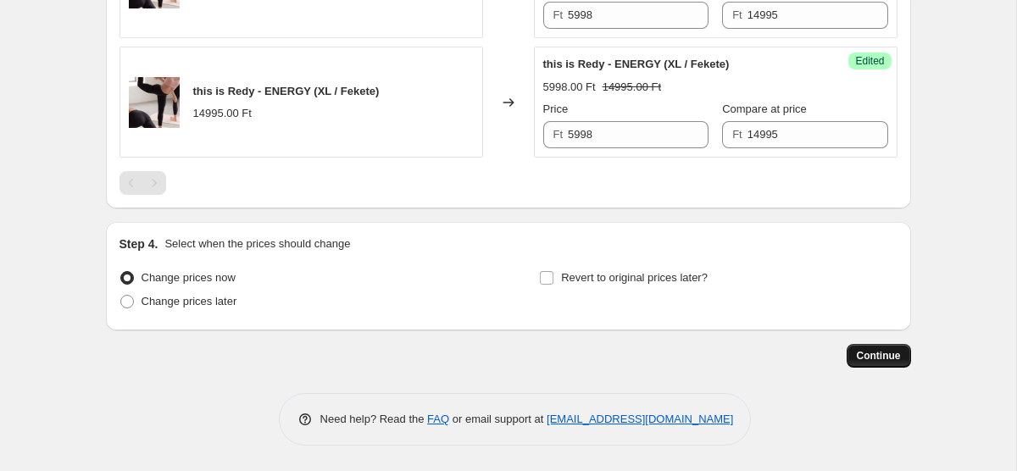
type input "4998"
click at [876, 360] on span "Continue" at bounding box center [879, 356] width 44 height 14
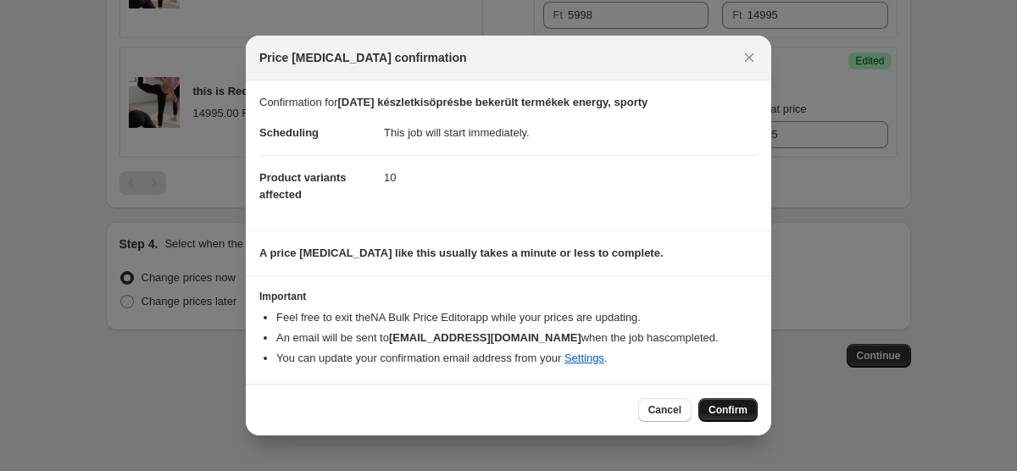
click at [711, 410] on span "Confirm" at bounding box center [728, 411] width 39 height 14
